Goal: Task Accomplishment & Management: Complete application form

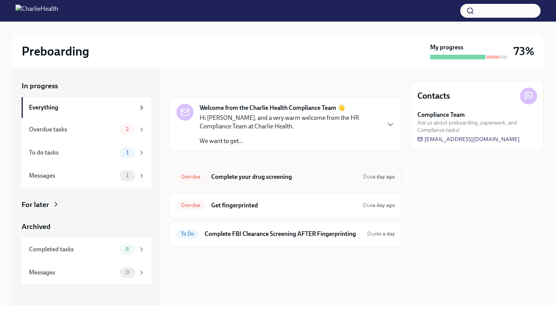
click at [269, 185] on div "Overdue Complete your drug screening Due a day ago" at bounding box center [286, 176] width 232 height 25
click at [233, 180] on h6 "Complete your drug screening" at bounding box center [284, 177] width 146 height 8
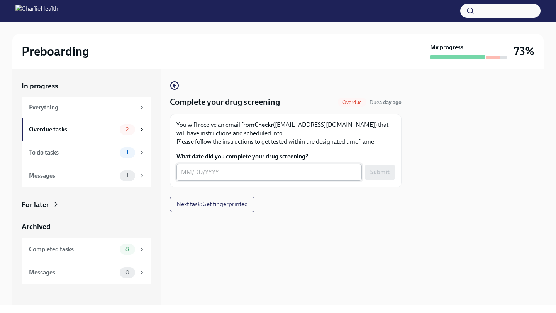
click at [186, 173] on textarea "What date did you complete your drug screening?" at bounding box center [269, 172] width 176 height 9
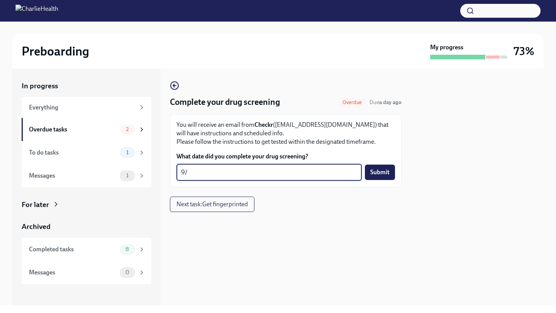
type textarea "9"
type textarea "0"
type textarea "[DATE]"
click at [383, 169] on span "Submit" at bounding box center [379, 173] width 19 height 8
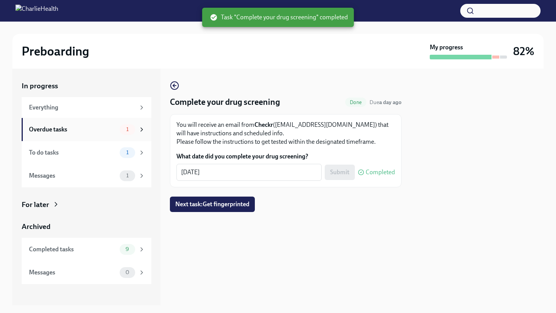
click at [105, 132] on div "Overdue tasks" at bounding box center [73, 129] width 88 height 8
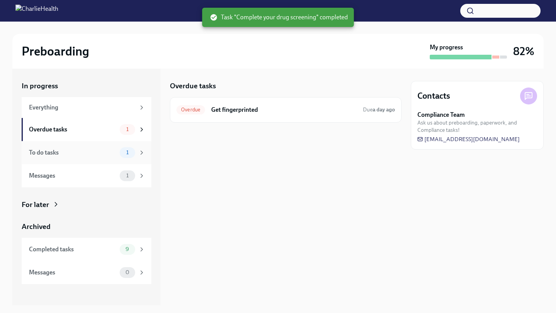
click at [94, 151] on div "To do tasks" at bounding box center [73, 153] width 88 height 8
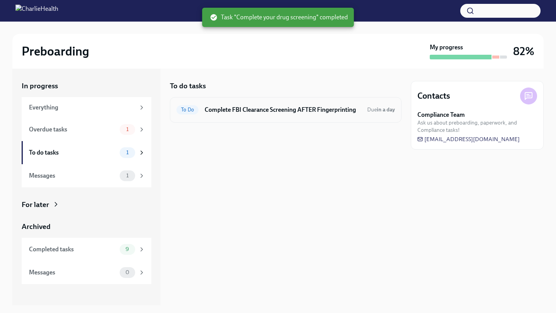
click at [302, 114] on div "To Do Complete FBI Clearance Screening AFTER Fingerprinting Due in a day" at bounding box center [285, 110] width 219 height 12
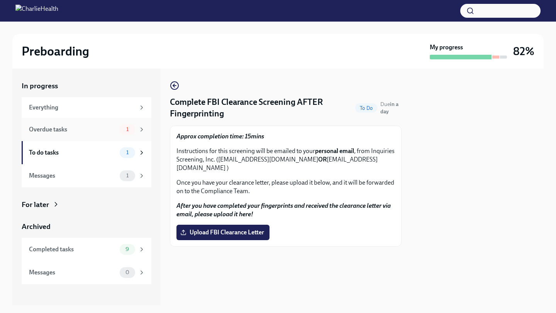
click at [48, 127] on div "Overdue tasks" at bounding box center [73, 129] width 88 height 8
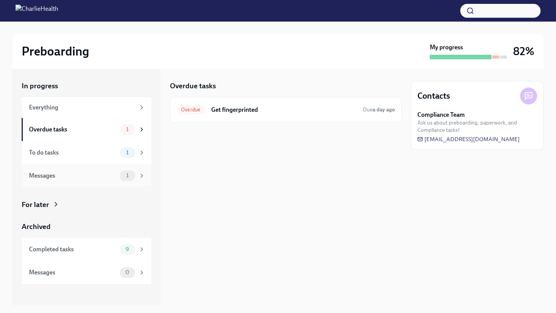
click at [90, 177] on div "Messages" at bounding box center [73, 176] width 88 height 8
